Goal: Transaction & Acquisition: Book appointment/travel/reservation

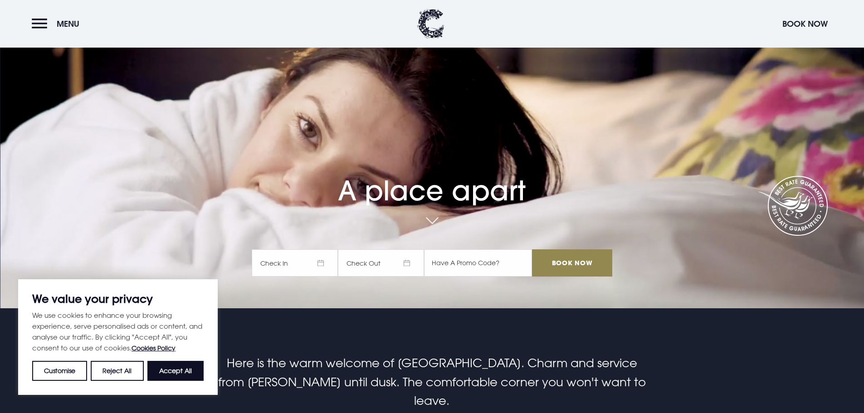
scroll to position [91, 0]
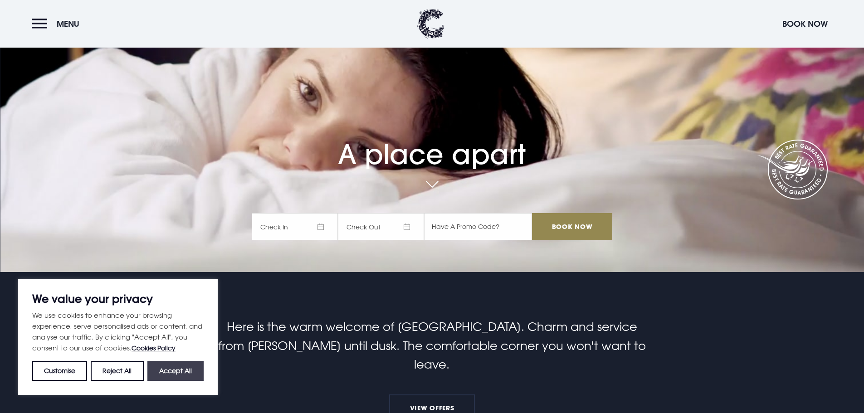
click at [170, 364] on button "Accept All" at bounding box center [175, 371] width 56 height 20
checkbox input "true"
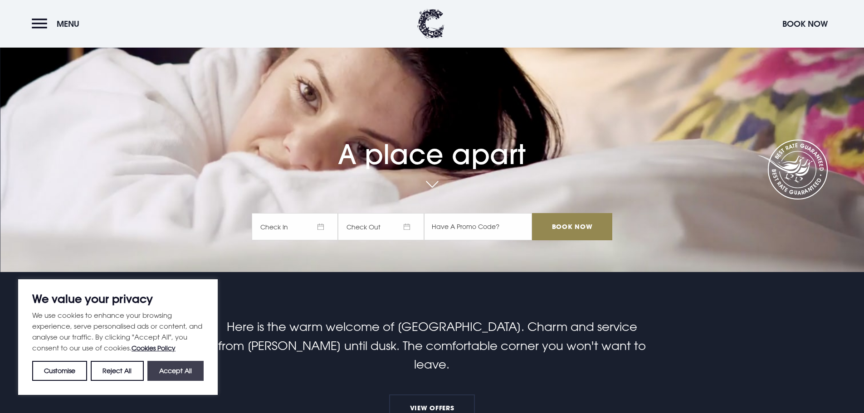
checkbox input "true"
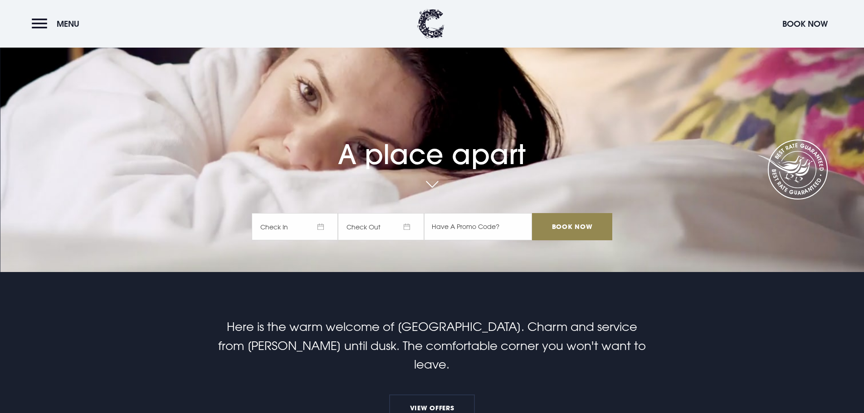
click at [322, 221] on span "Check In" at bounding box center [295, 226] width 86 height 27
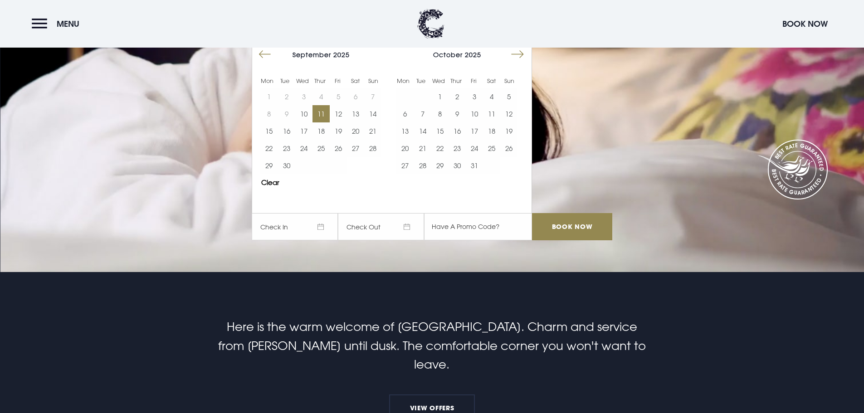
click at [323, 115] on button "11" at bounding box center [320, 113] width 17 height 17
click at [565, 222] on input "Book Now" at bounding box center [572, 226] width 80 height 27
